Goal: Information Seeking & Learning: Learn about a topic

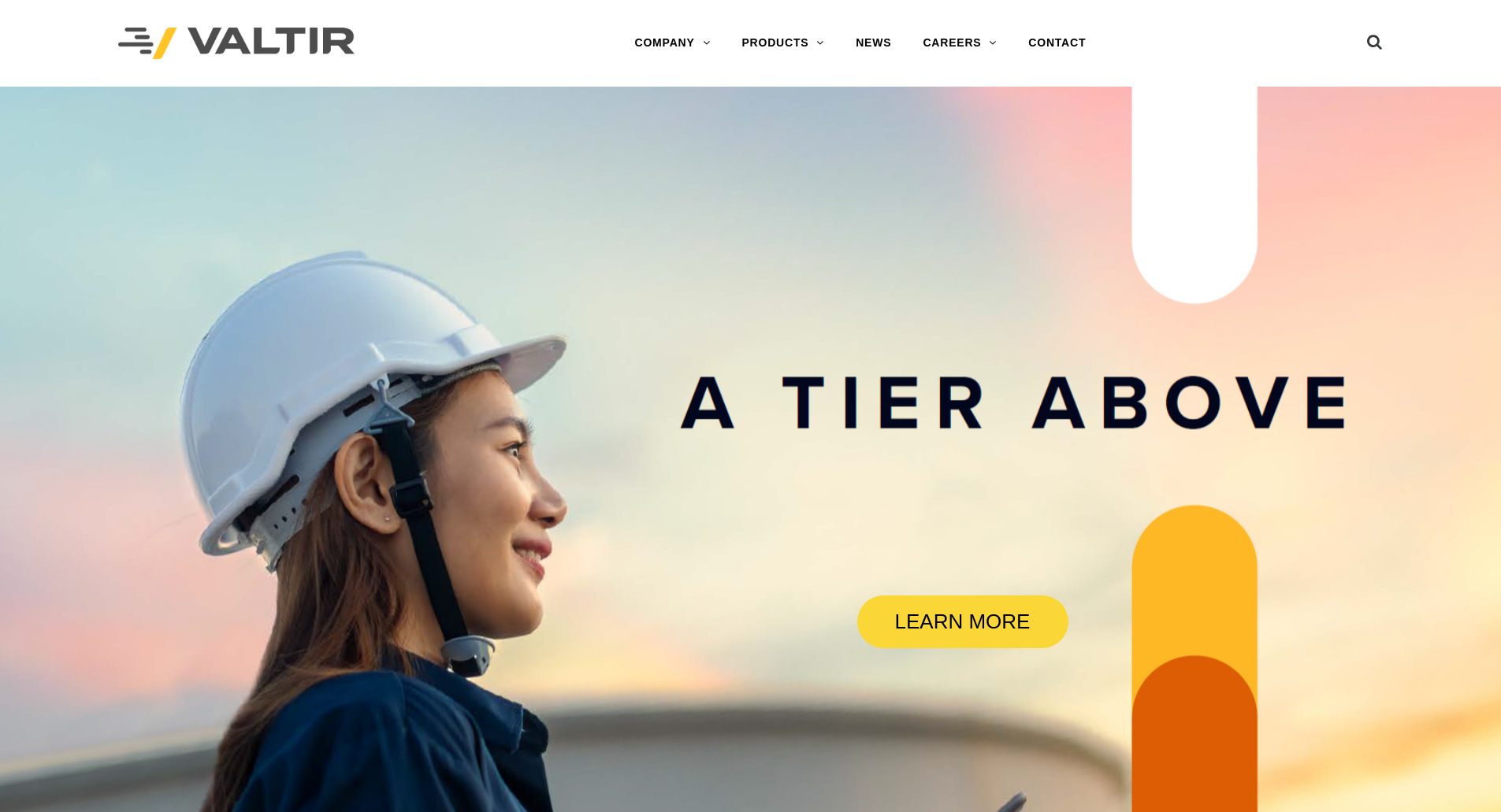
click at [462, 48] on div at bounding box center [296, 43] width 356 height 86
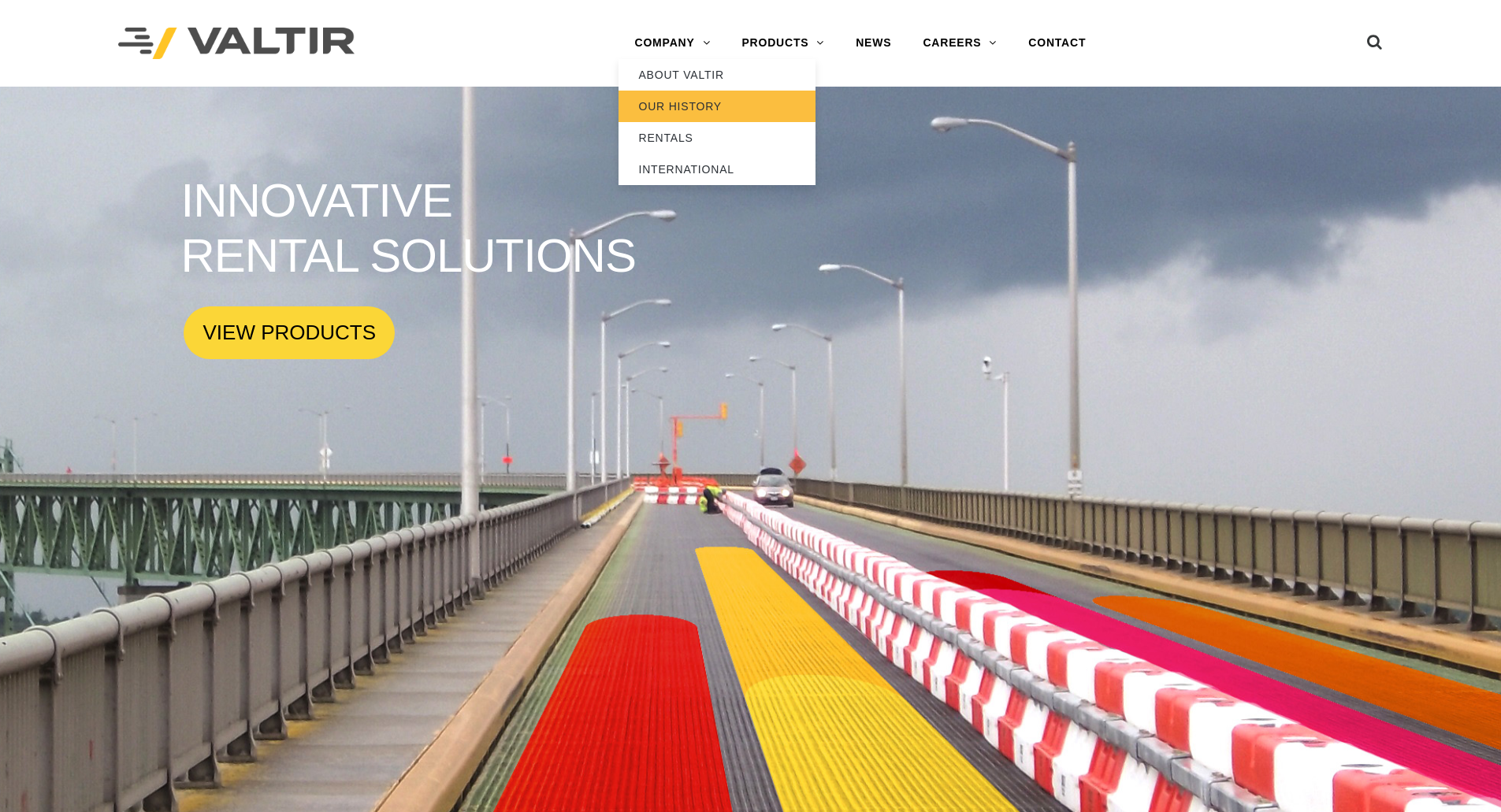
click at [671, 102] on link "OUR HISTORY" at bounding box center [717, 106] width 197 height 32
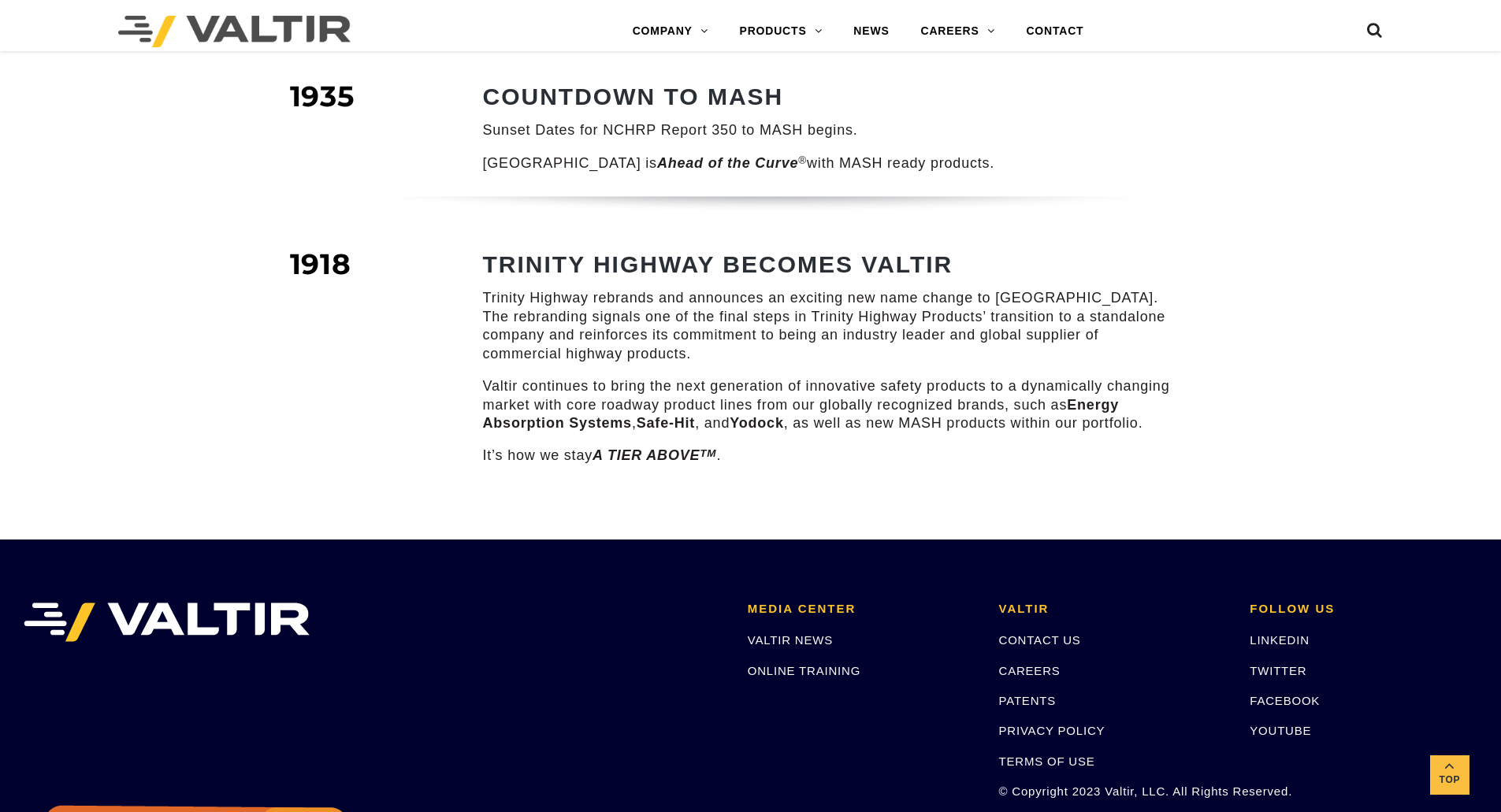
scroll to position [2206, 0]
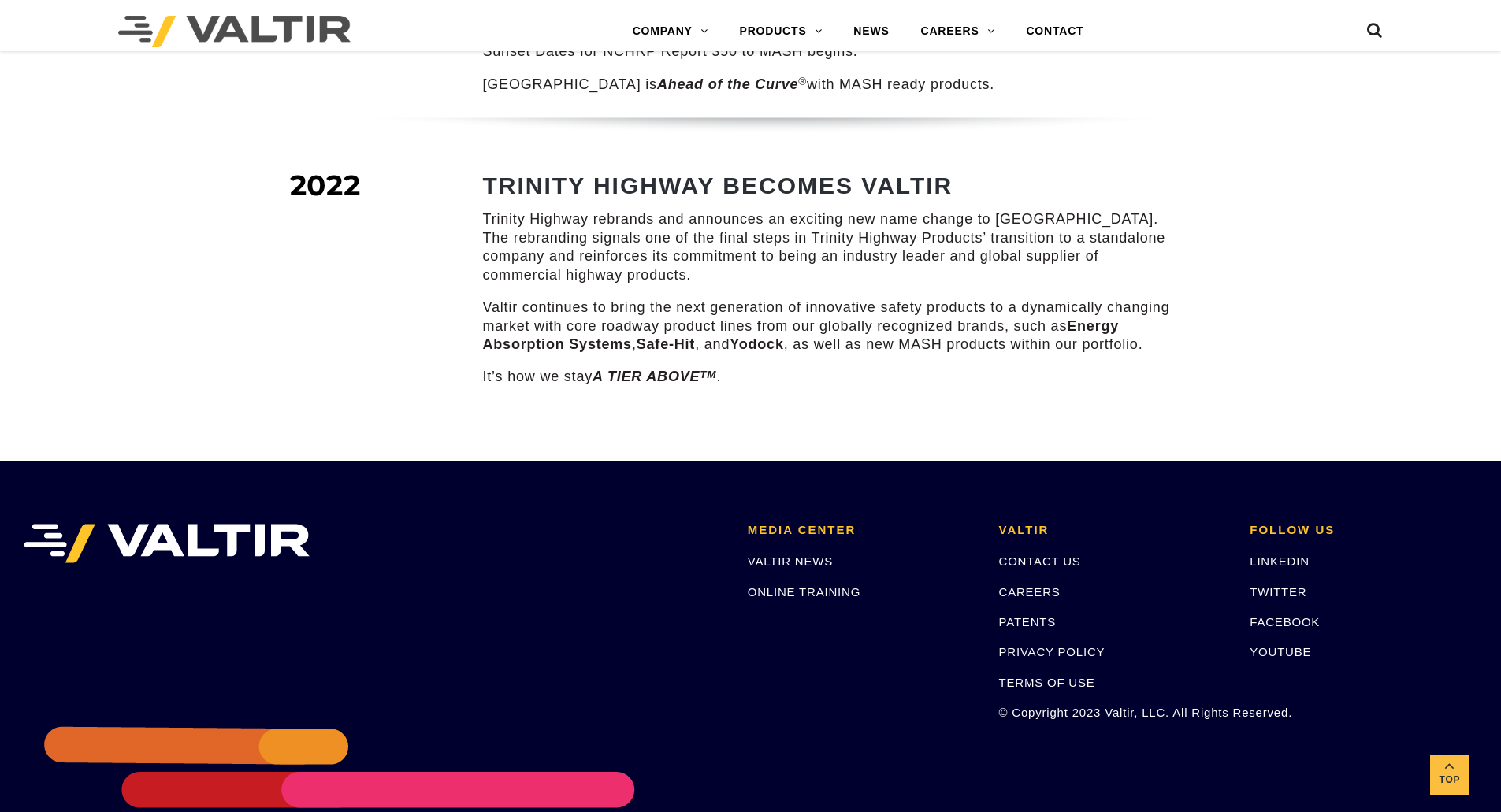
click at [298, 231] on div "2022 TRINITY HIGHWAY BECOMES VALTIR Trinity Highway rebrands and announces an e…" at bounding box center [750, 293] width 945 height 234
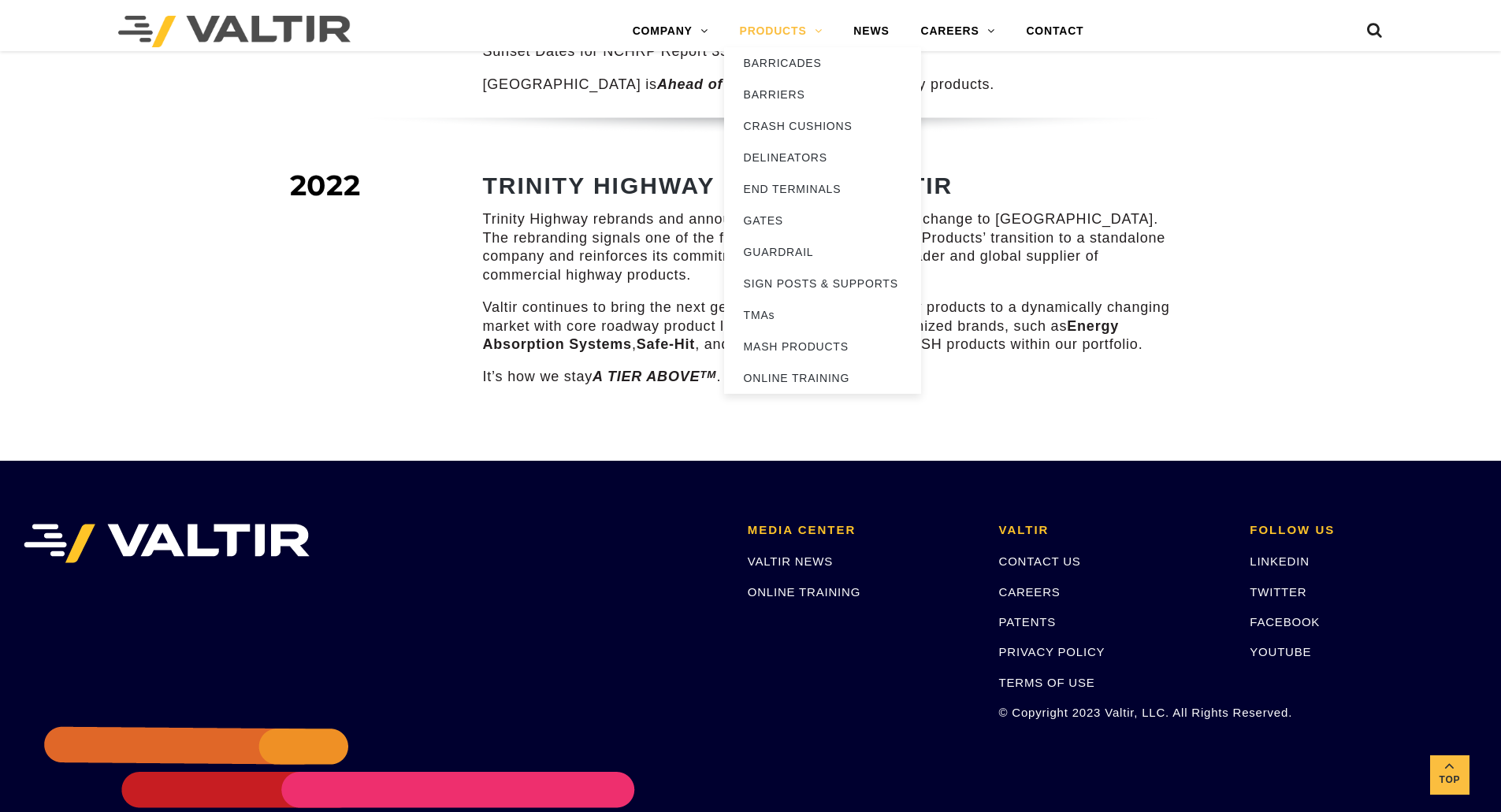
click at [806, 35] on link "PRODUCTS" at bounding box center [780, 32] width 114 height 32
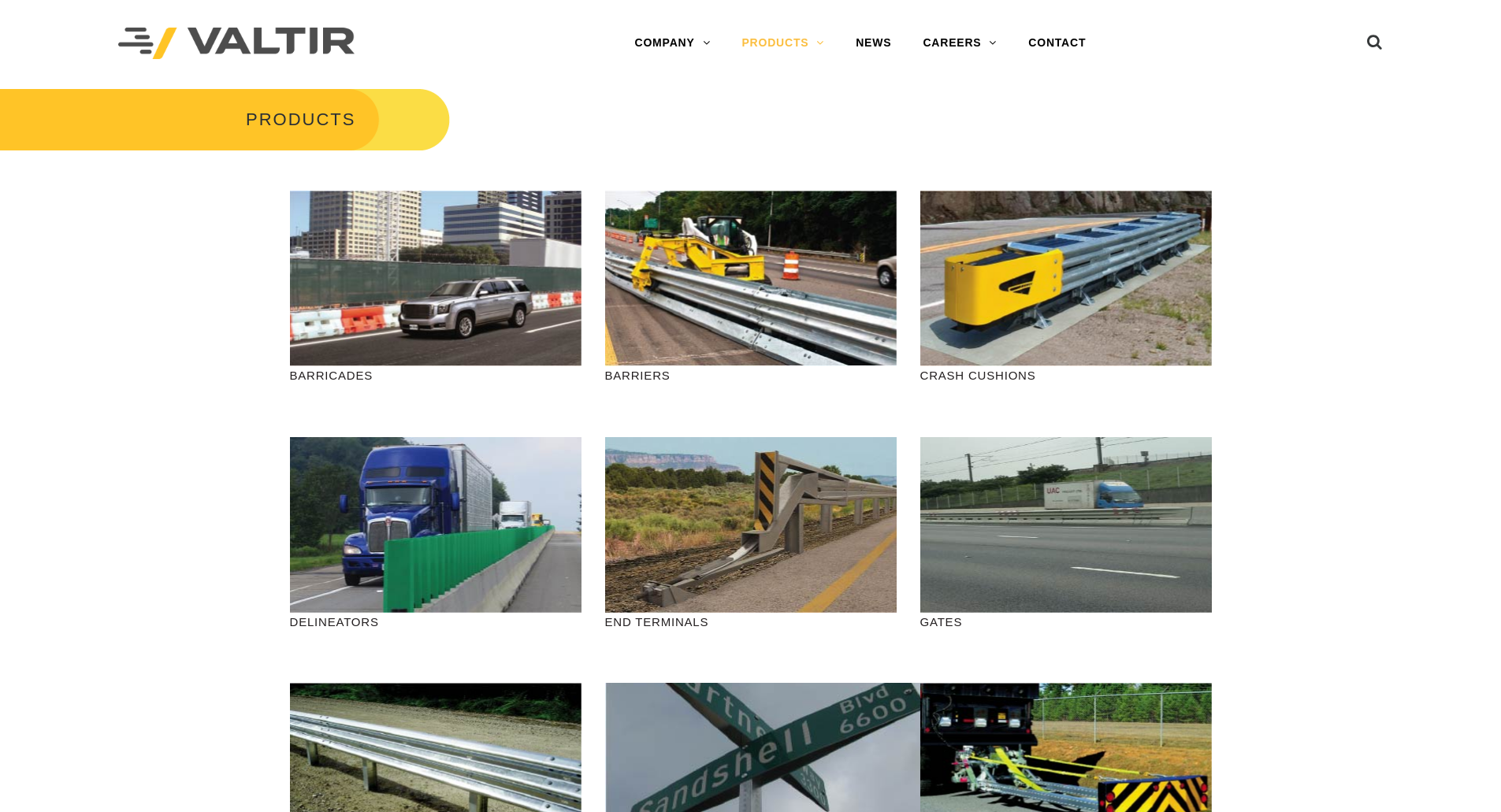
drag, startPoint x: 692, startPoint y: 37, endPoint x: 739, endPoint y: 92, distance: 72.3
click at [692, 37] on link "COMPANY" at bounding box center [672, 44] width 107 height 32
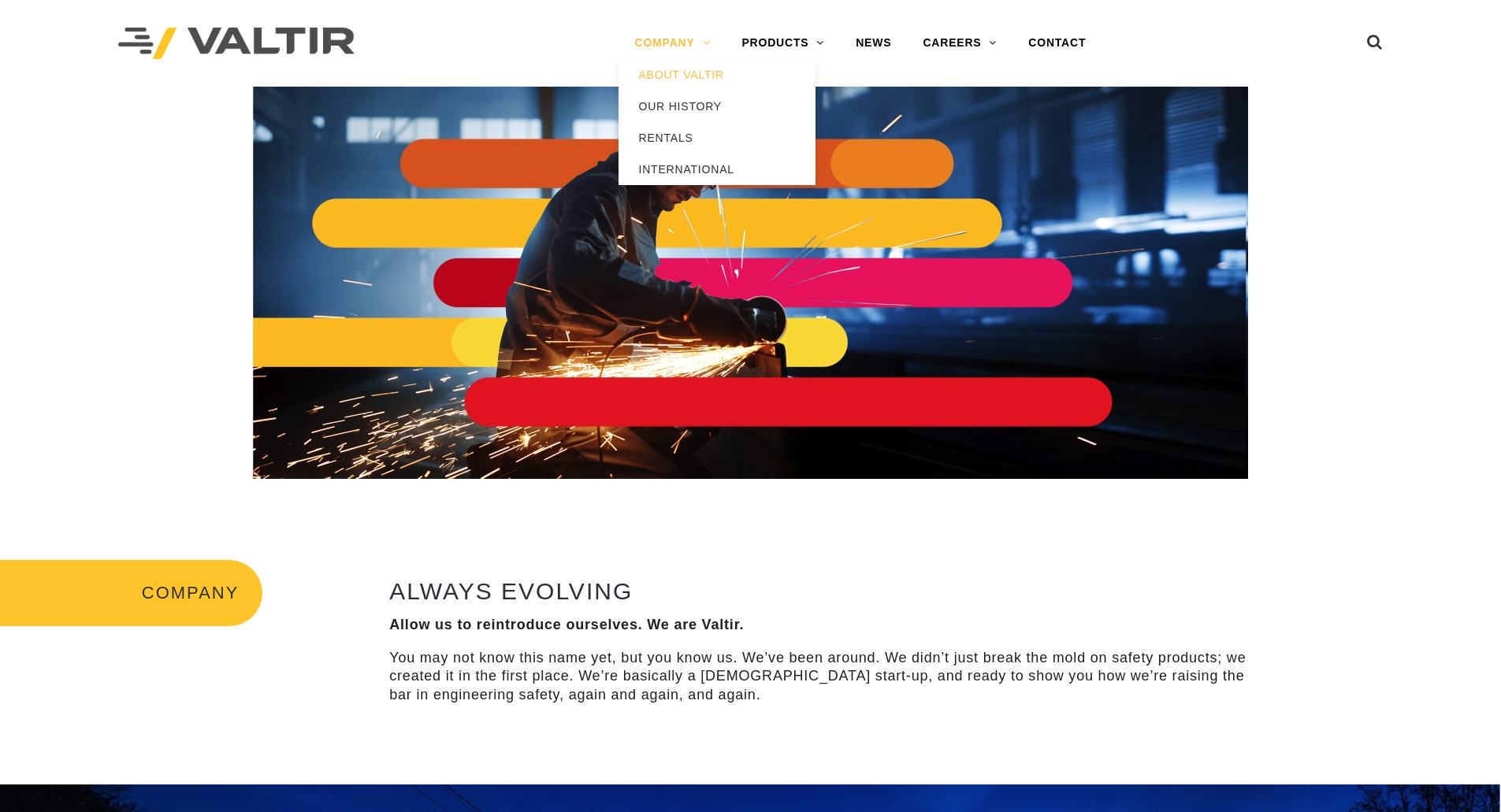
click at [680, 35] on link "COMPANY" at bounding box center [672, 44] width 107 height 32
click at [675, 102] on link "OUR HISTORY" at bounding box center [717, 106] width 197 height 32
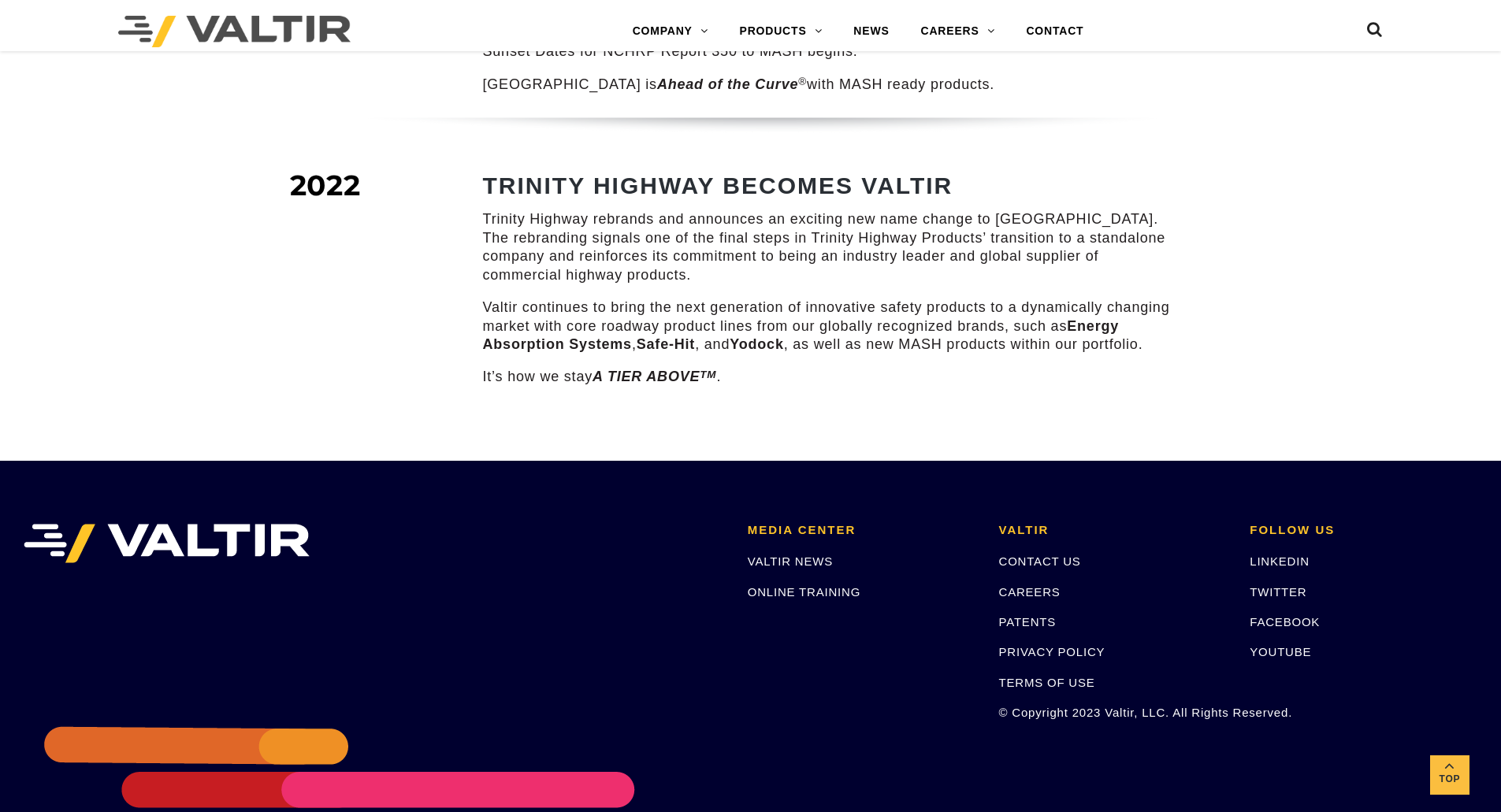
scroll to position [2127, 0]
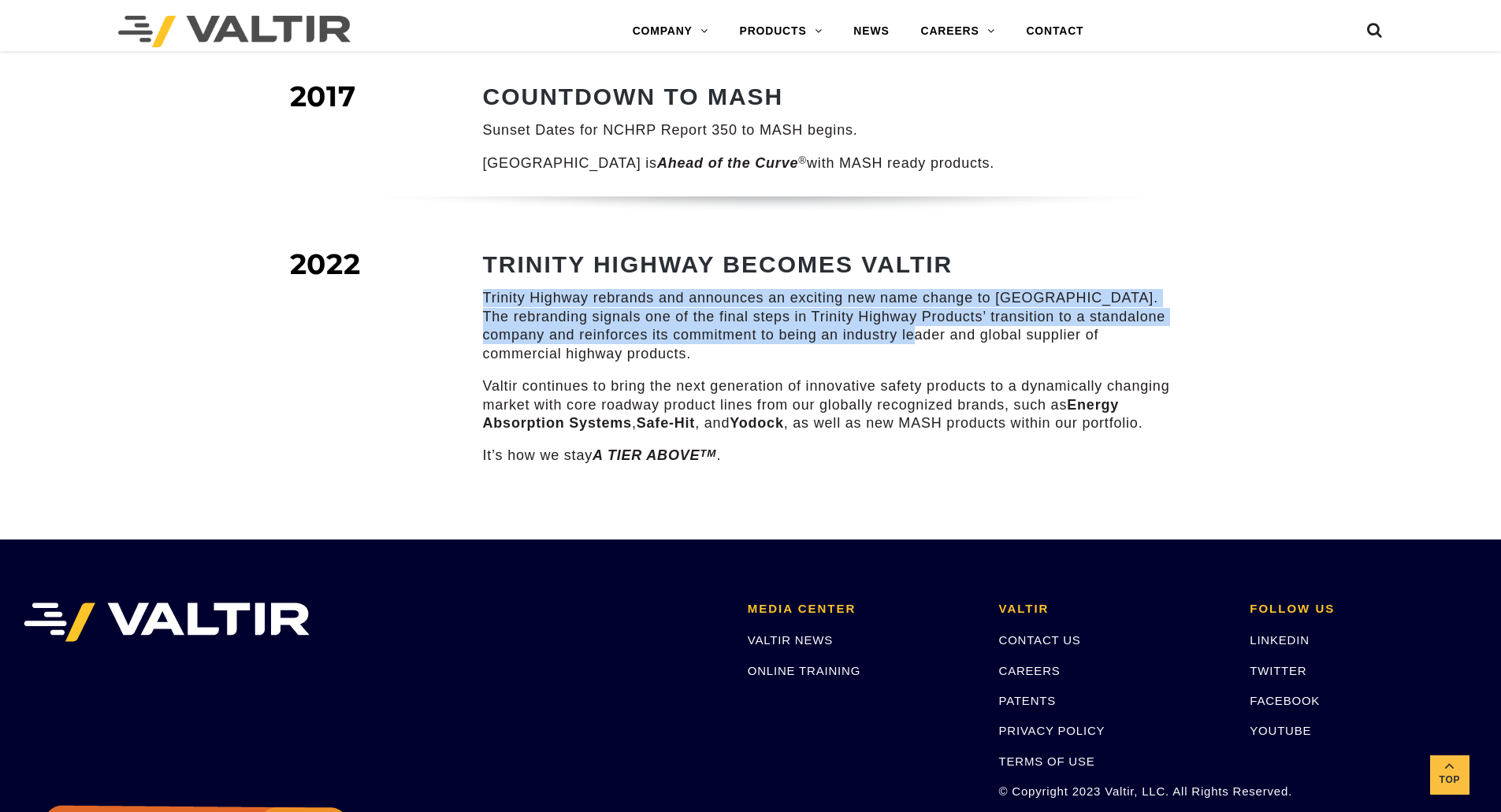
drag, startPoint x: 483, startPoint y: 275, endPoint x: 899, endPoint y: 318, distance: 418.2
click at [899, 318] on p "Trinity Highway rebrands and announces an exciting new name change to [GEOGRAPH…" at bounding box center [832, 326] width 698 height 75
click at [647, 337] on p "Trinity Highway rebrands and announces an exciting new name change to [GEOGRAPH…" at bounding box center [832, 326] width 698 height 75
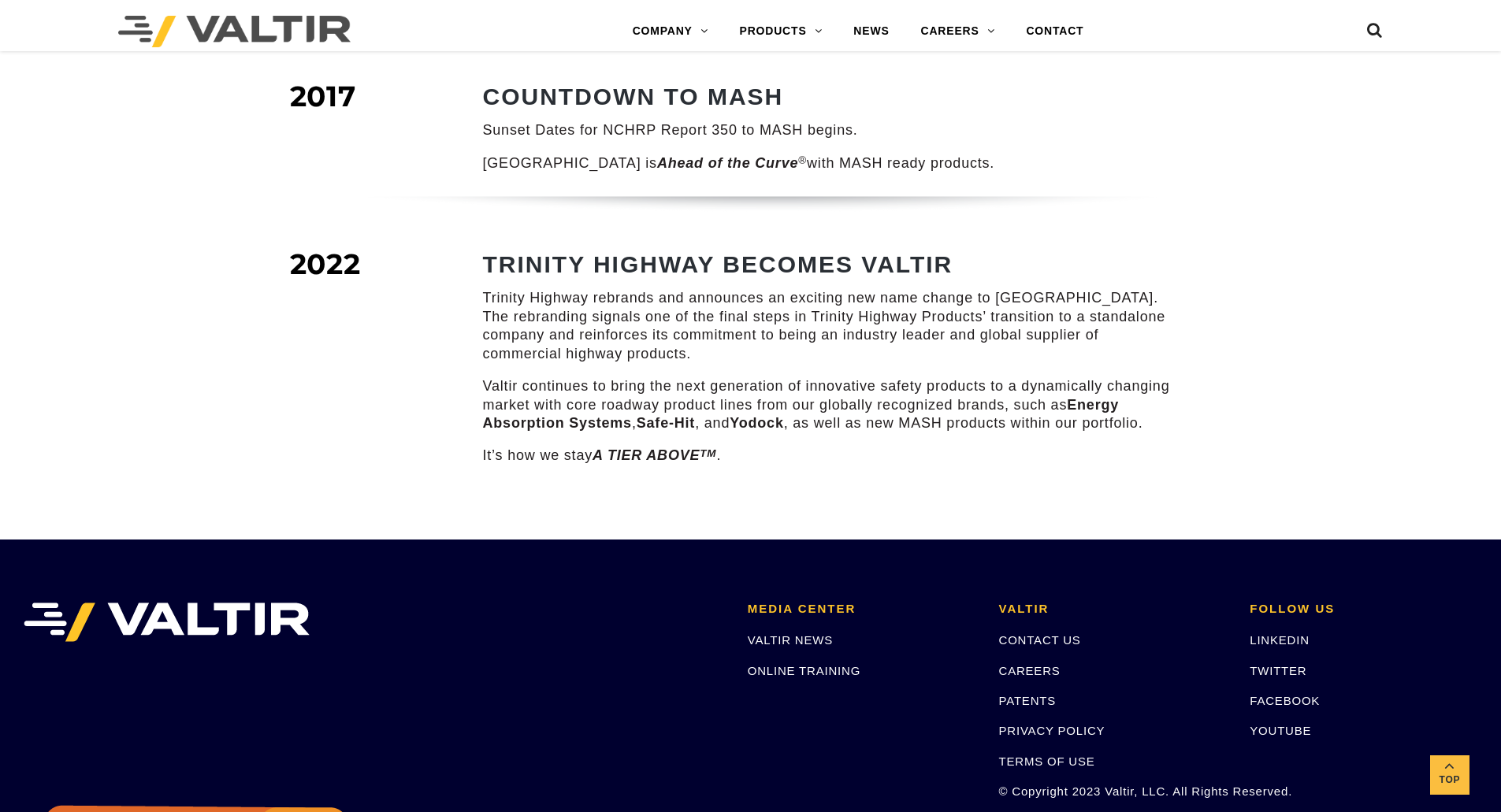
click at [1203, 159] on div "2017 COUNTDOWN TO MASH Sunset Dates for NCHRP Report 350 to MASH begins. Trinit…" at bounding box center [750, 141] width 945 height 108
